Goal: Transaction & Acquisition: Purchase product/service

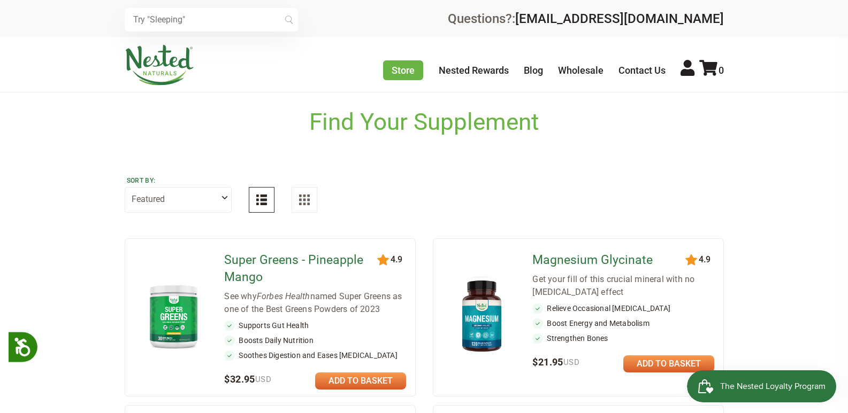
scroll to position [160, 0]
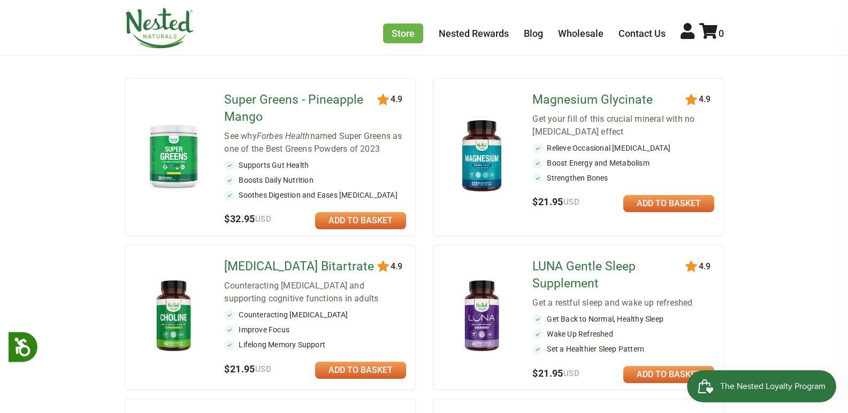
click at [368, 226] on link at bounding box center [360, 220] width 91 height 17
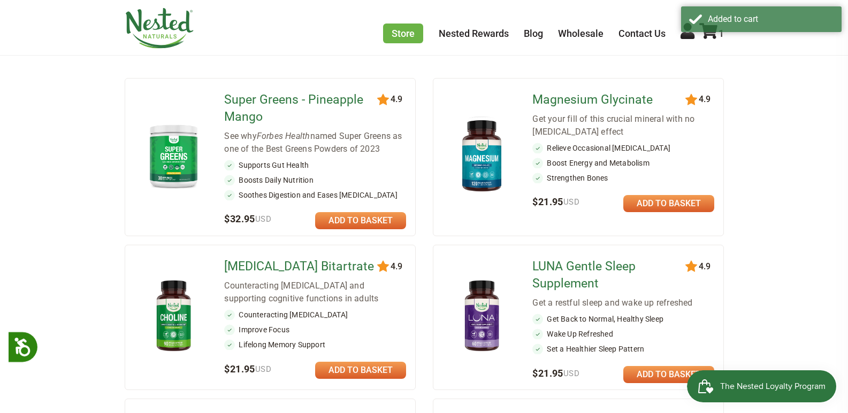
click at [715, 32] on div "Added to cart" at bounding box center [761, 19] width 160 height 26
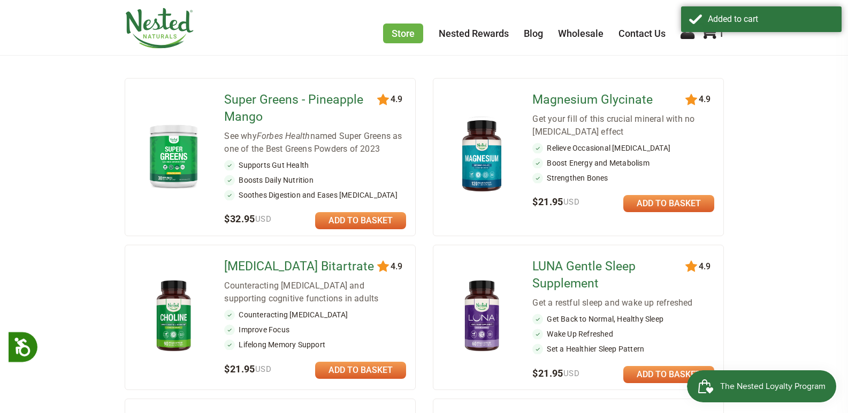
scroll to position [0, 0]
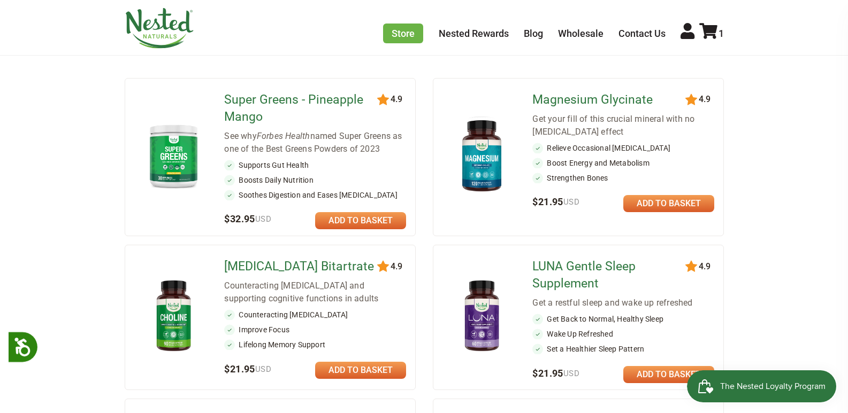
click at [711, 38] on icon at bounding box center [708, 31] width 18 height 16
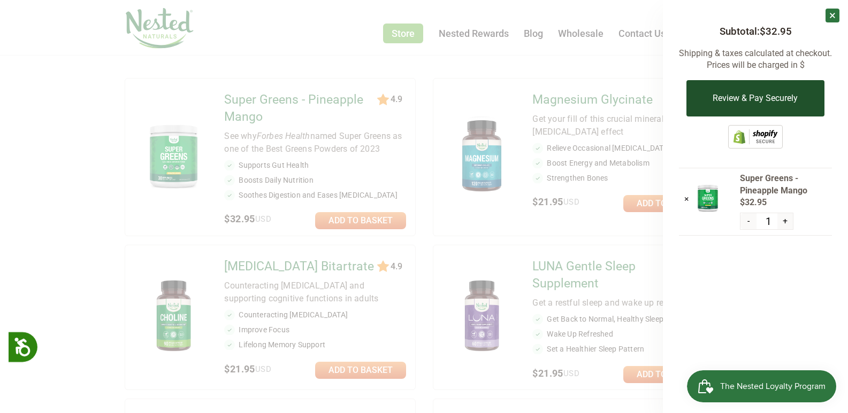
click at [715, 96] on button "Review & Pay Securely" at bounding box center [754, 98] width 137 height 36
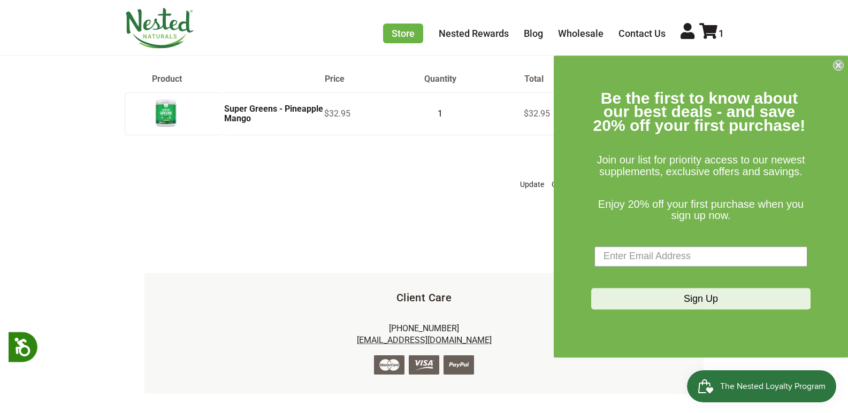
click at [834, 66] on circle "Close dialog" at bounding box center [838, 65] width 10 height 10
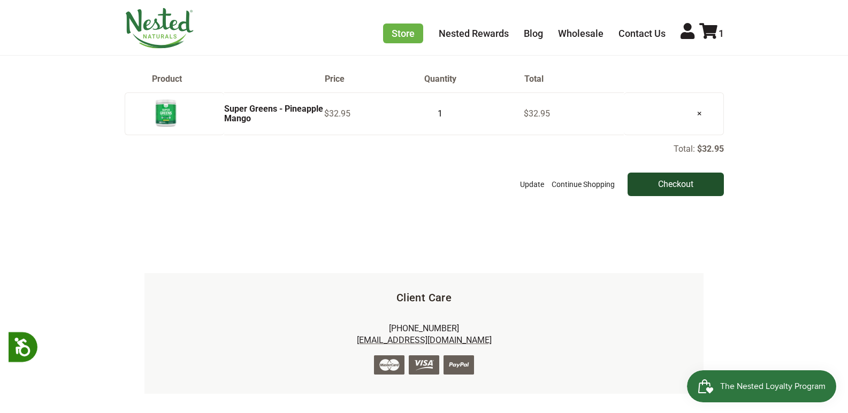
click at [638, 185] on input "Checkout" at bounding box center [675, 185] width 96 height 24
